Goal: Task Accomplishment & Management: Use online tool/utility

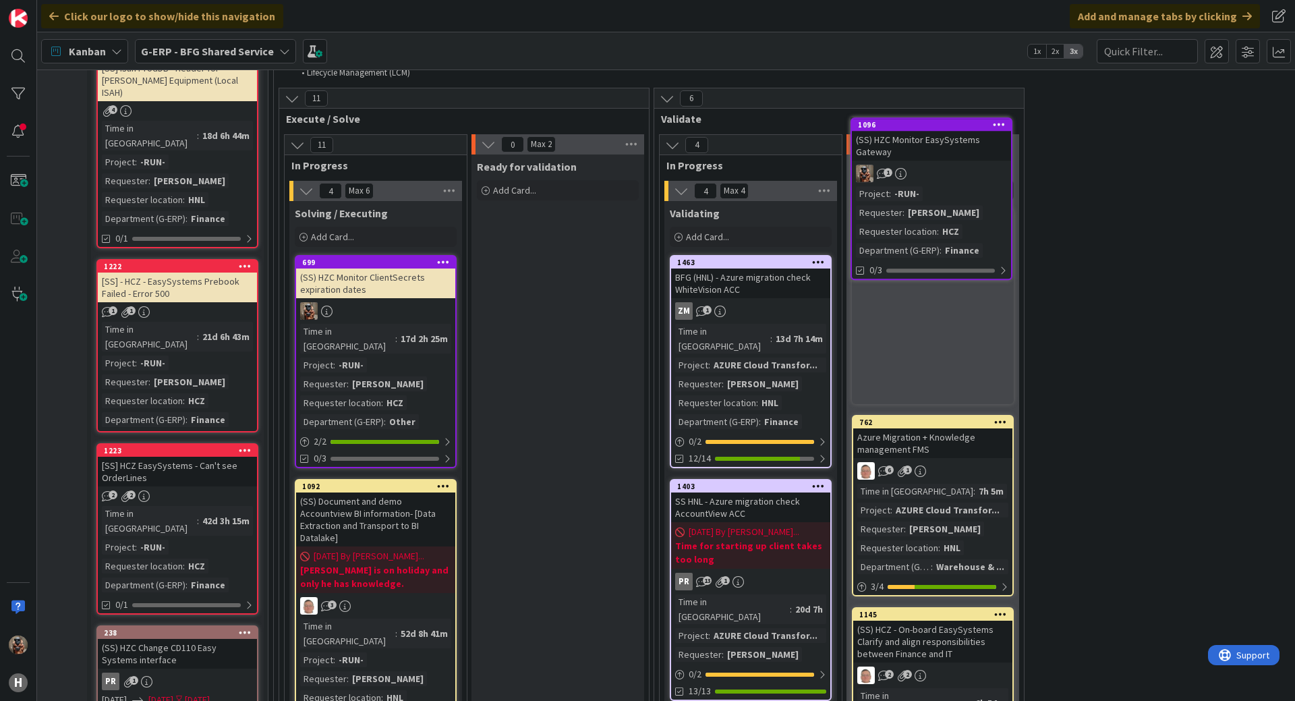
scroll to position [1059, 127]
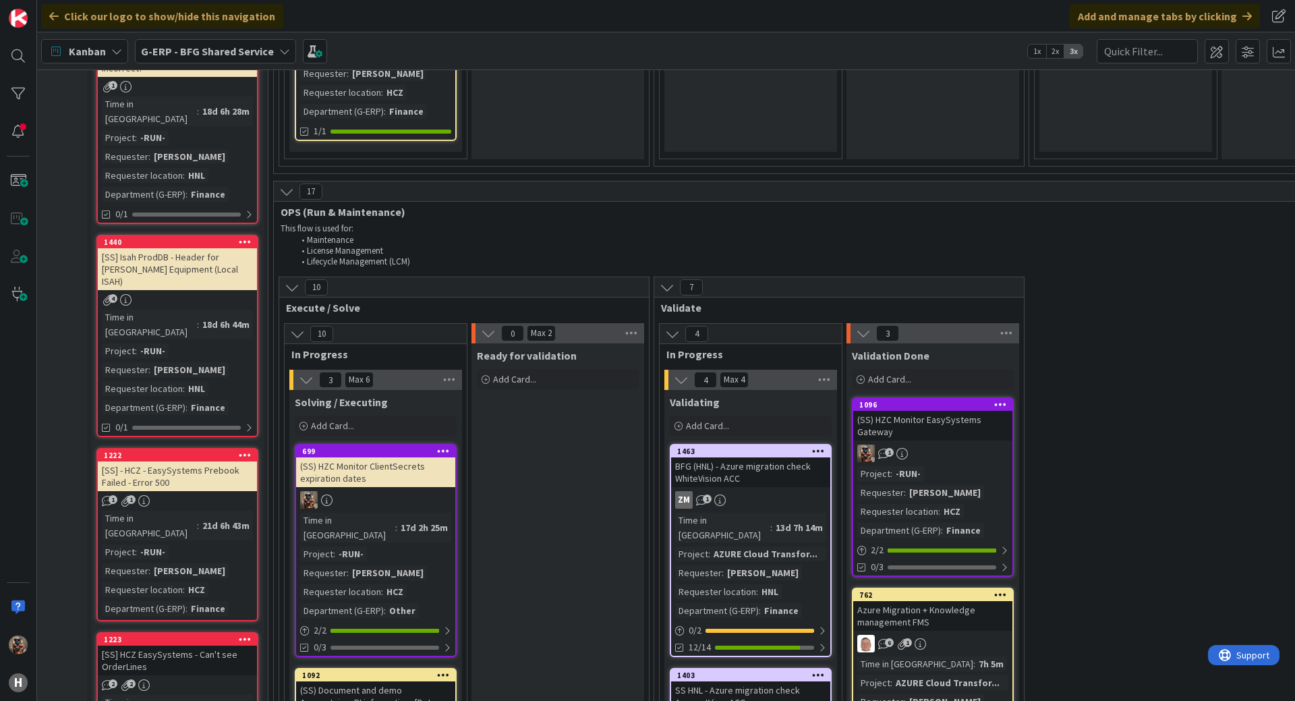
scroll to position [925, 127]
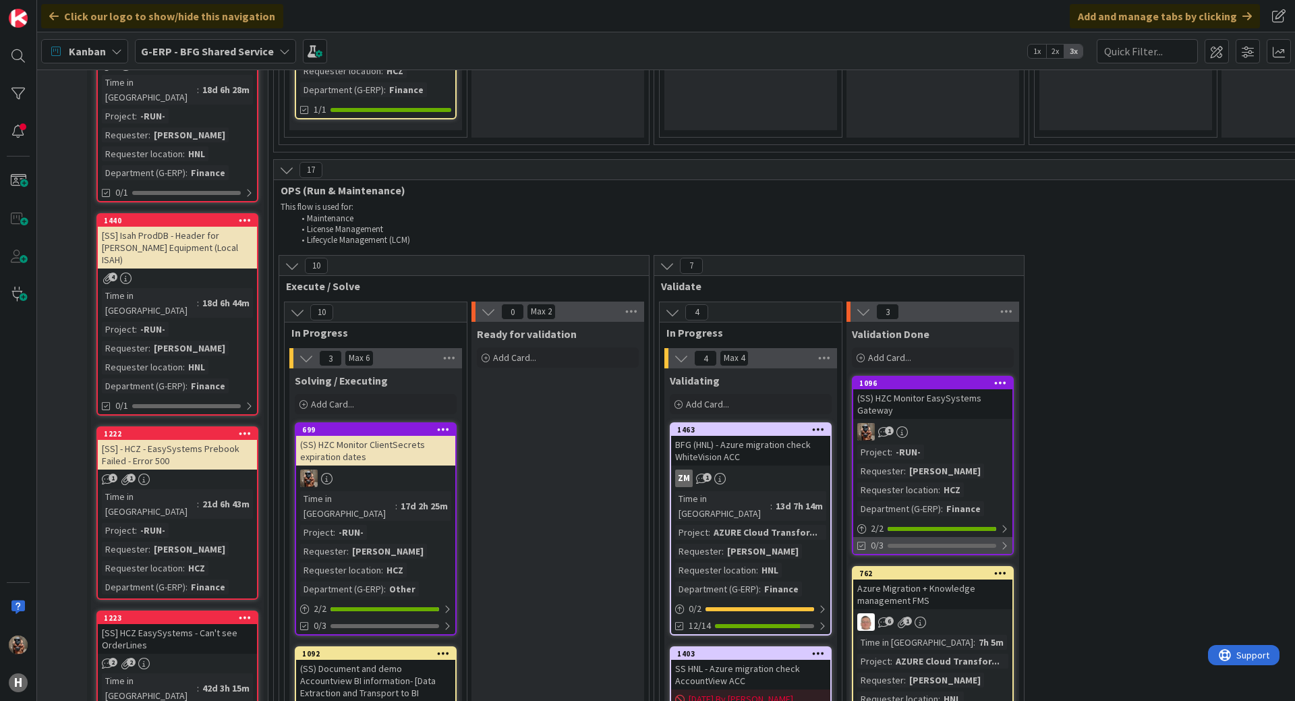
click at [973, 537] on div "0/3" at bounding box center [932, 545] width 159 height 17
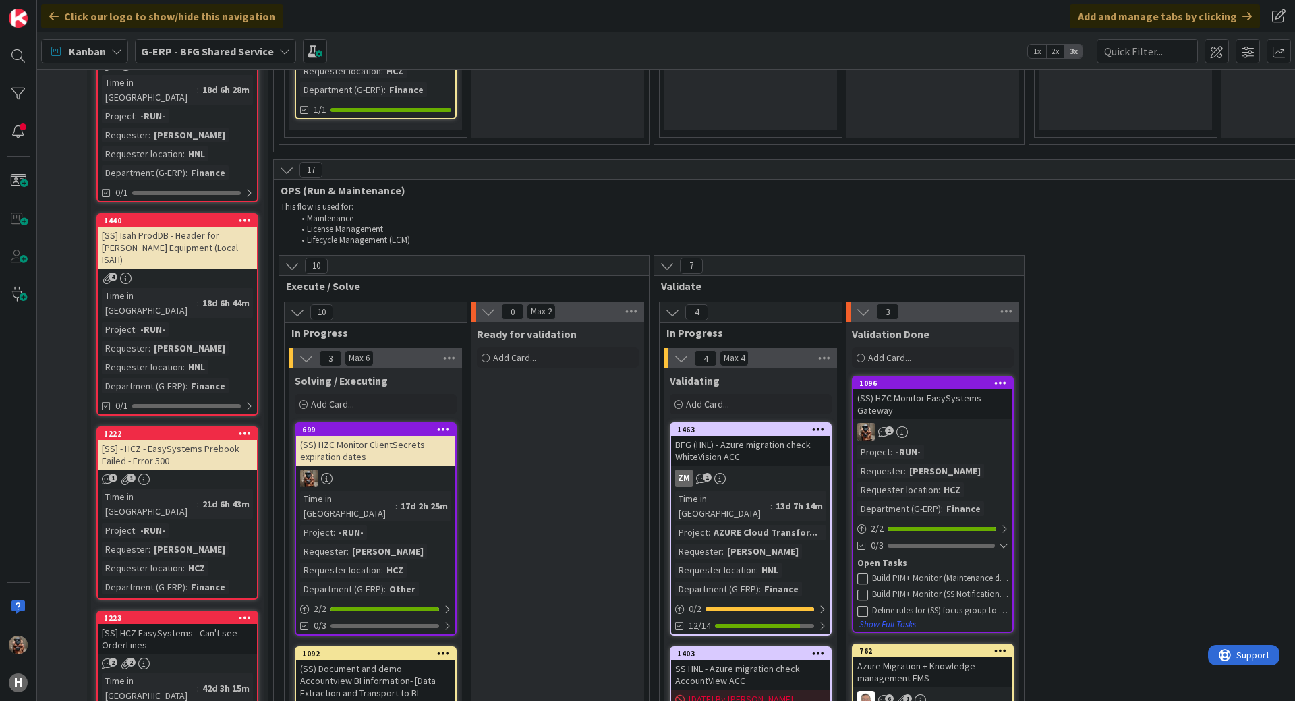
click at [931, 573] on div "Build PIM+ Monitor (Maintenance dashboard)" at bounding box center [940, 578] width 136 height 11
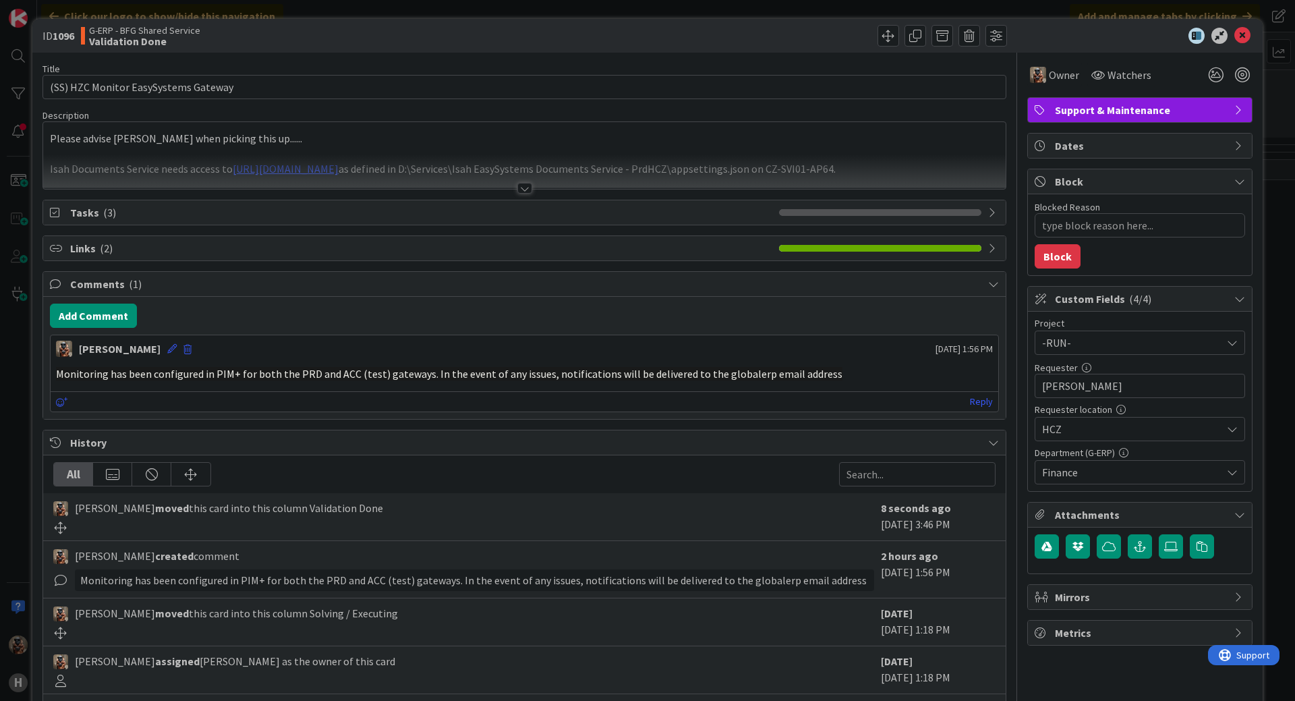
click at [289, 222] on div "Tasks ( 3 )" at bounding box center [524, 212] width 962 height 24
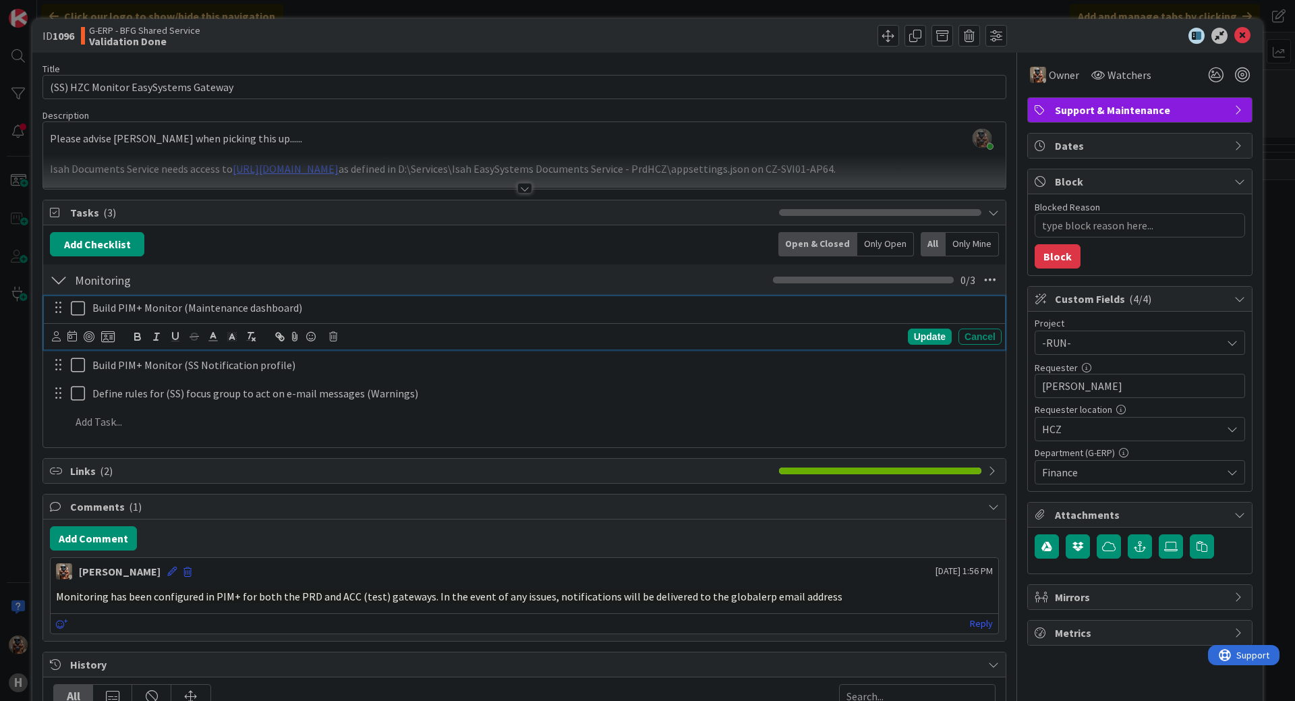
click at [81, 305] on icon at bounding box center [81, 308] width 20 height 16
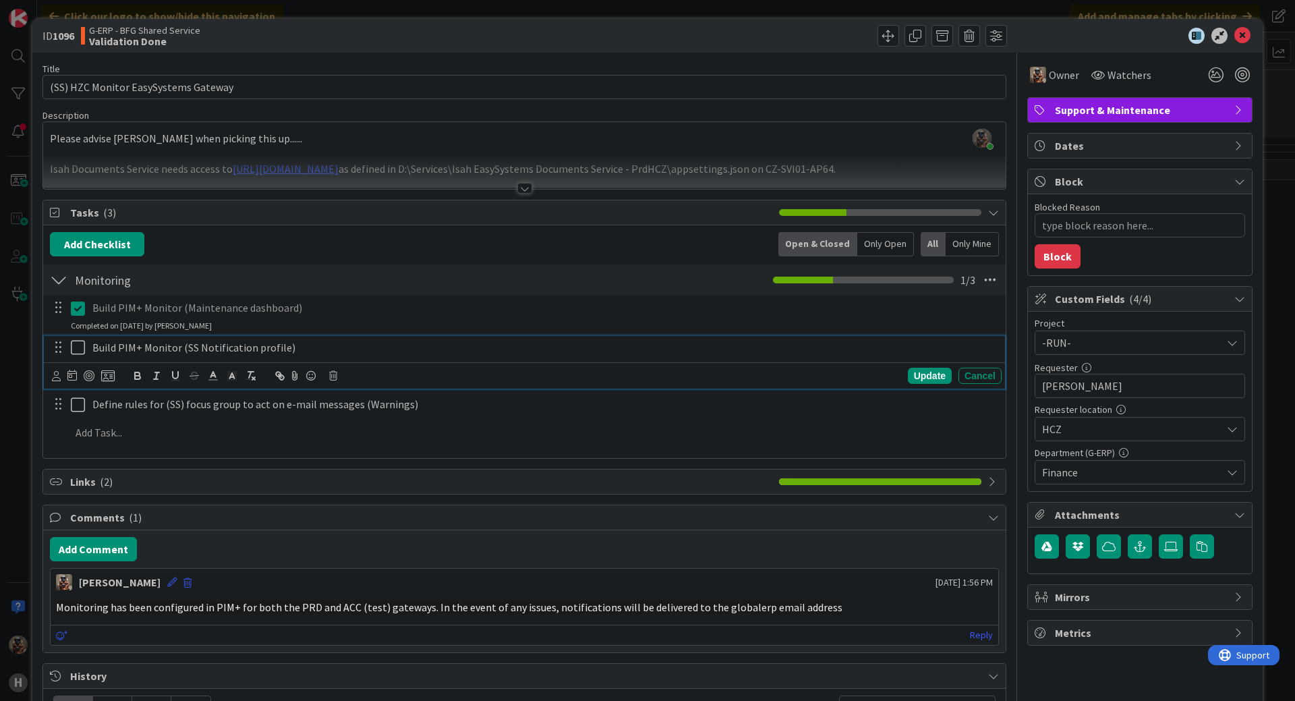
click at [75, 347] on icon at bounding box center [81, 347] width 20 height 16
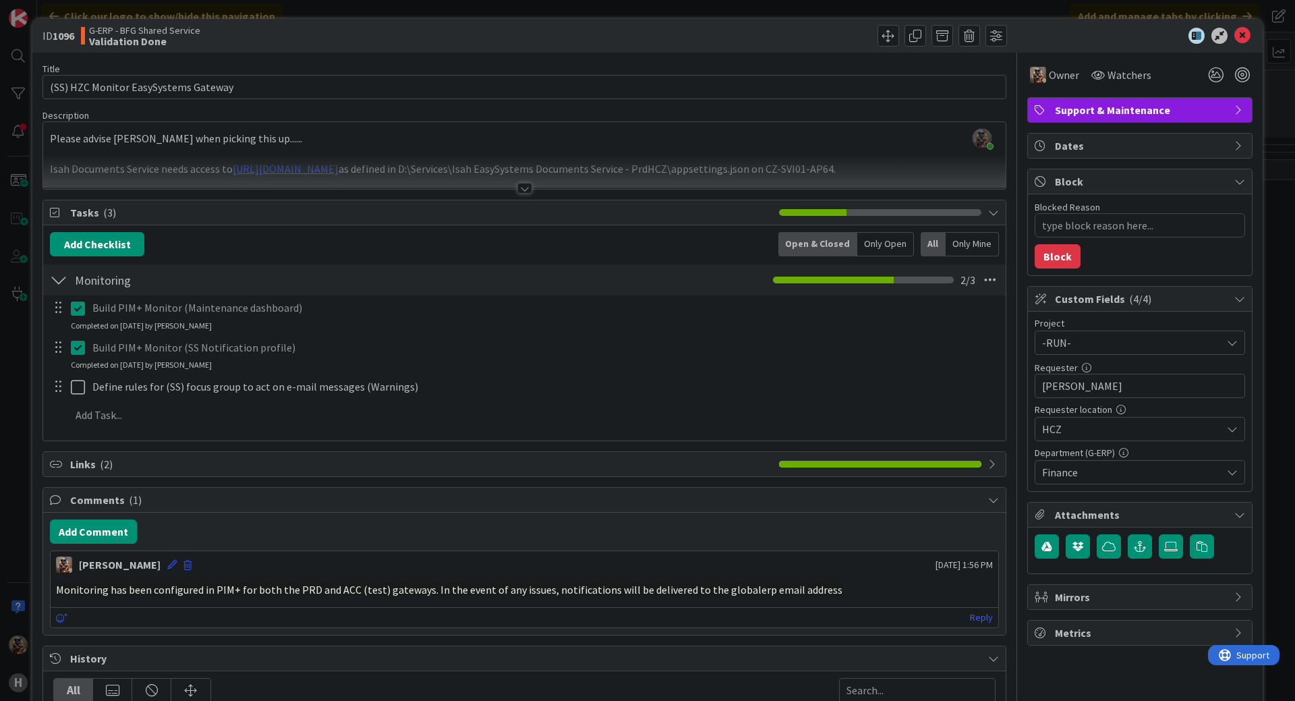
type textarea "x"
click at [1223, 36] on div at bounding box center [1133, 36] width 239 height 16
click at [1234, 36] on icon at bounding box center [1242, 36] width 16 height 16
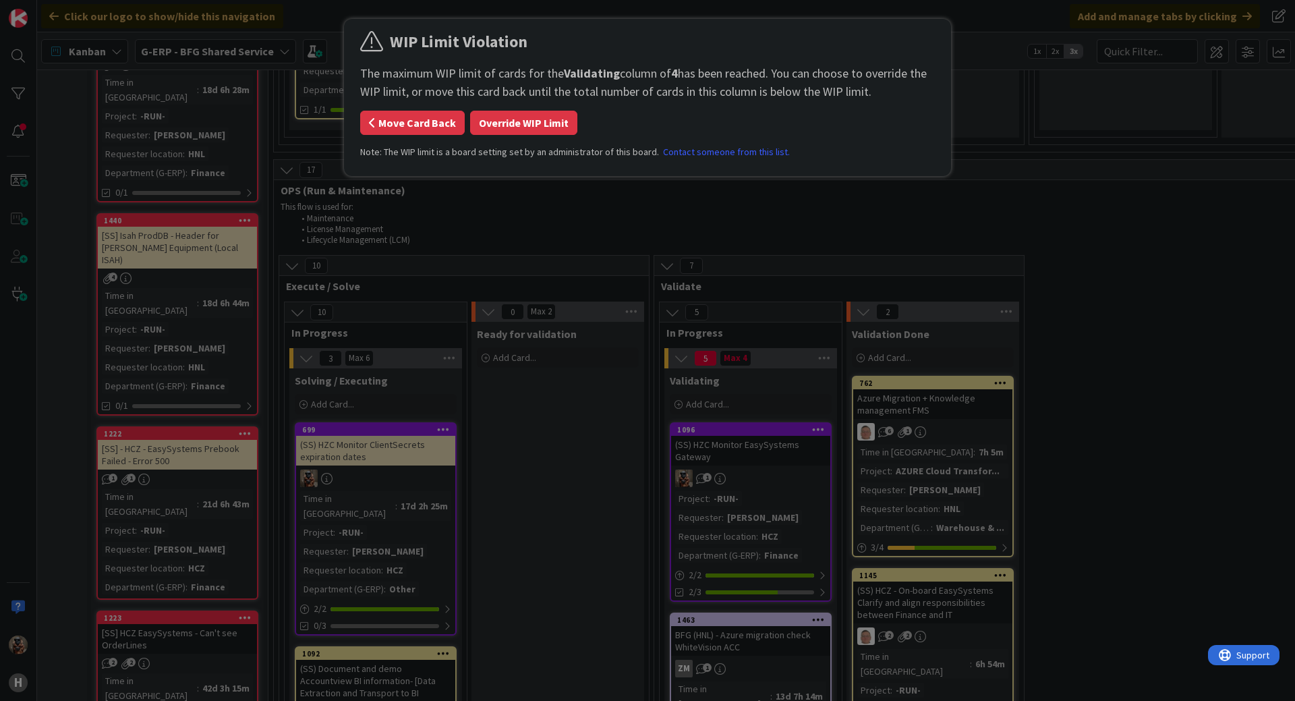
click at [450, 125] on button "Move Card Back" at bounding box center [412, 123] width 105 height 24
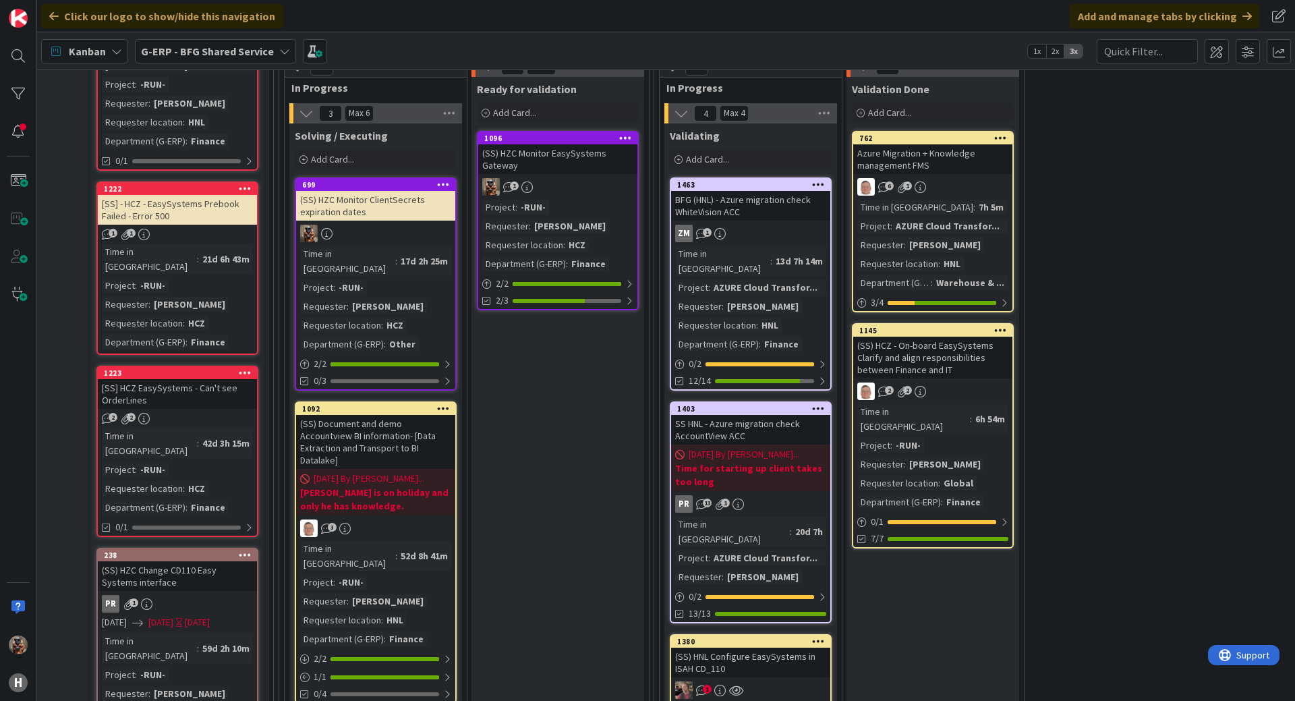
scroll to position [1262, 127]
